Goal: Task Accomplishment & Management: Manage account settings

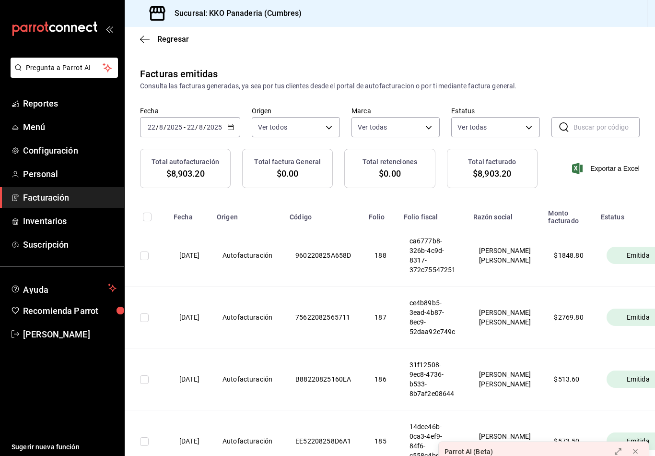
scroll to position [0, 7]
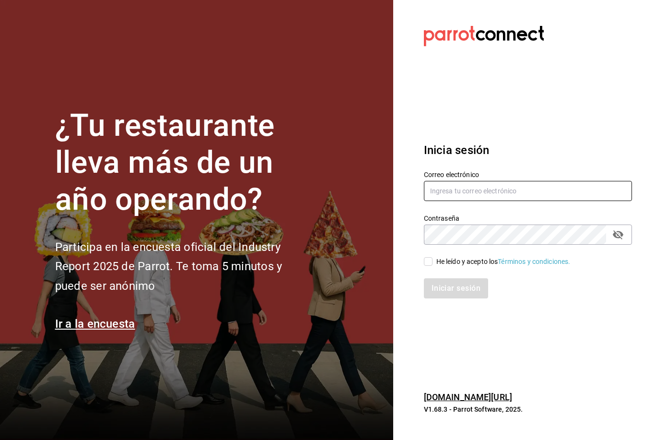
click at [444, 198] on input "text" at bounding box center [528, 191] width 208 height 20
type input "[EMAIL_ADDRESS][PERSON_NAME][DOMAIN_NAME]"
click at [432, 266] on input "He leído y acepto los Términos y condiciones." at bounding box center [428, 261] width 9 height 9
checkbox input "true"
click at [472, 298] on button "Iniciar sesión" at bounding box center [456, 288] width 64 height 20
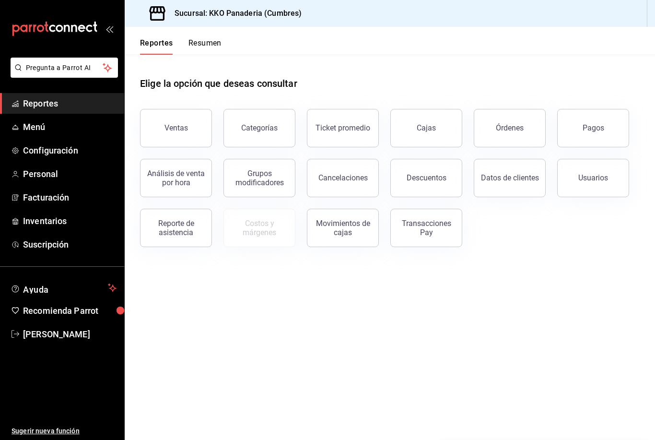
click at [204, 46] on button "Resumen" at bounding box center [205, 46] width 33 height 16
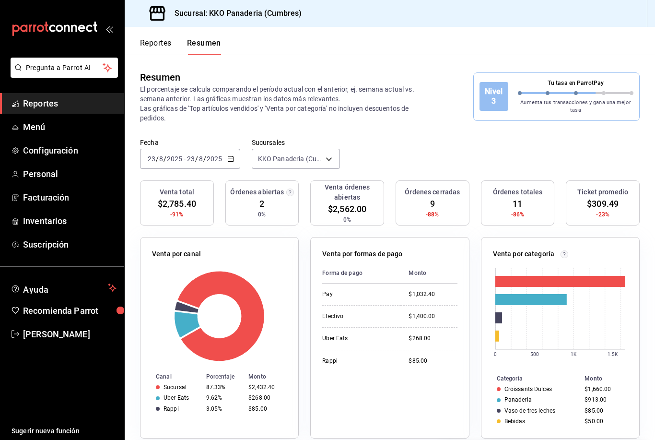
click at [51, 35] on icon "mailbox folders" at bounding box center [55, 29] width 86 height 14
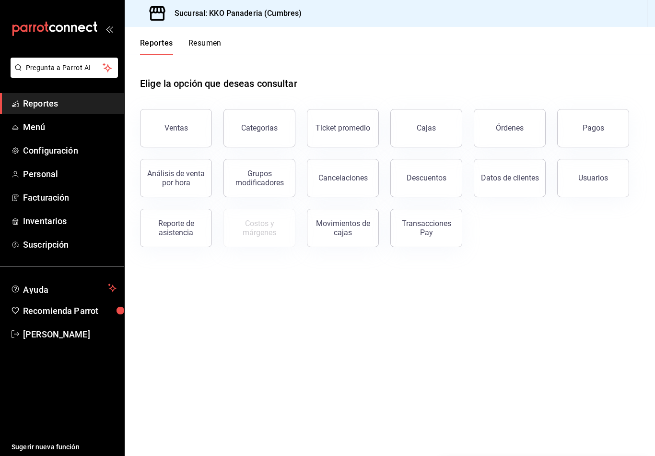
scroll to position [13, 0]
